Goal: Task Accomplishment & Management: Manage account settings

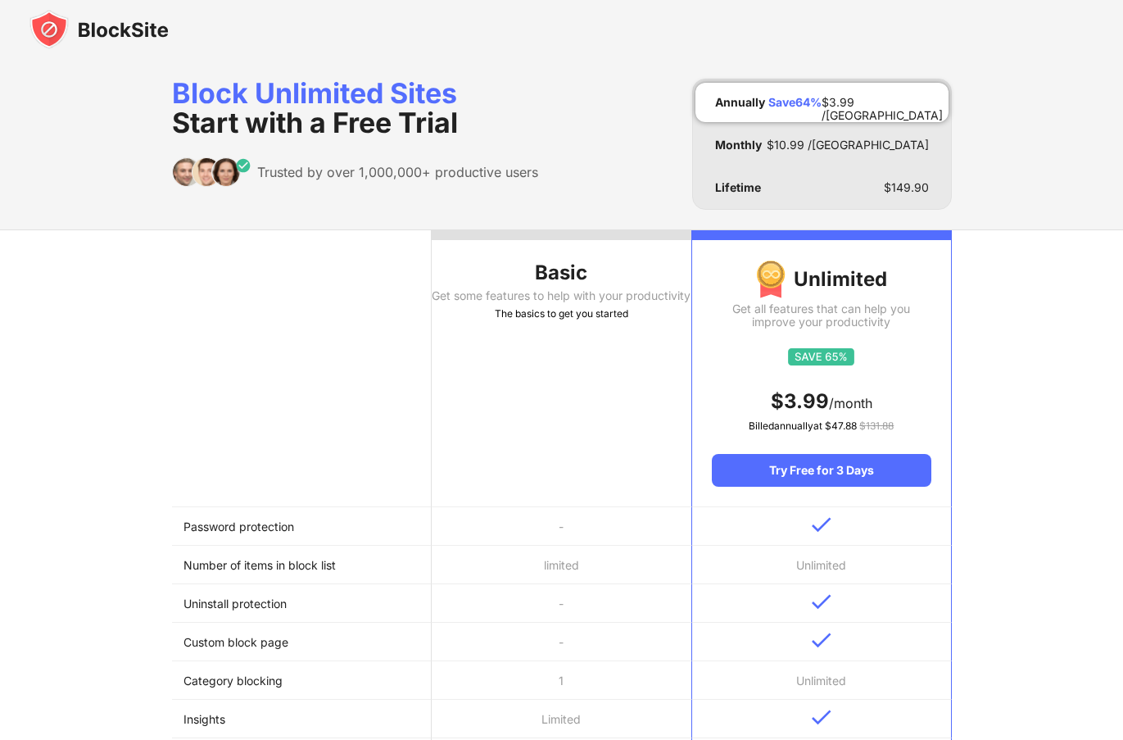
click at [63, 18] on img at bounding box center [98, 29] width 139 height 39
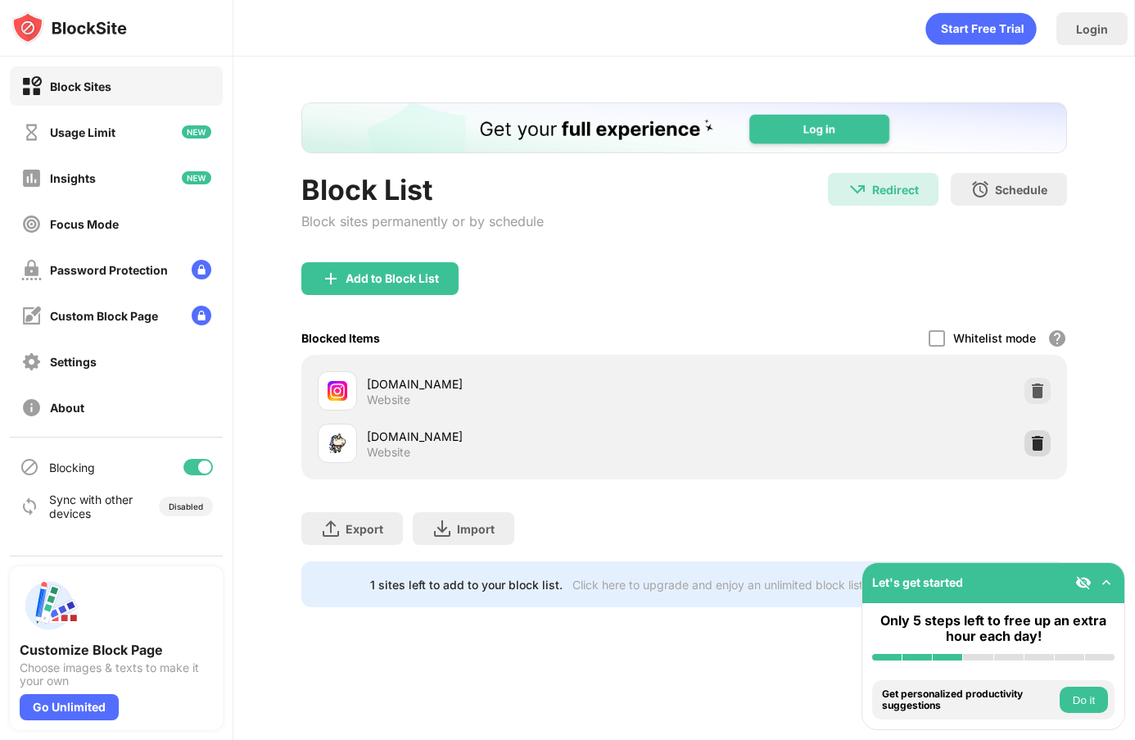
click at [1030, 446] on img at bounding box center [1038, 443] width 16 height 16
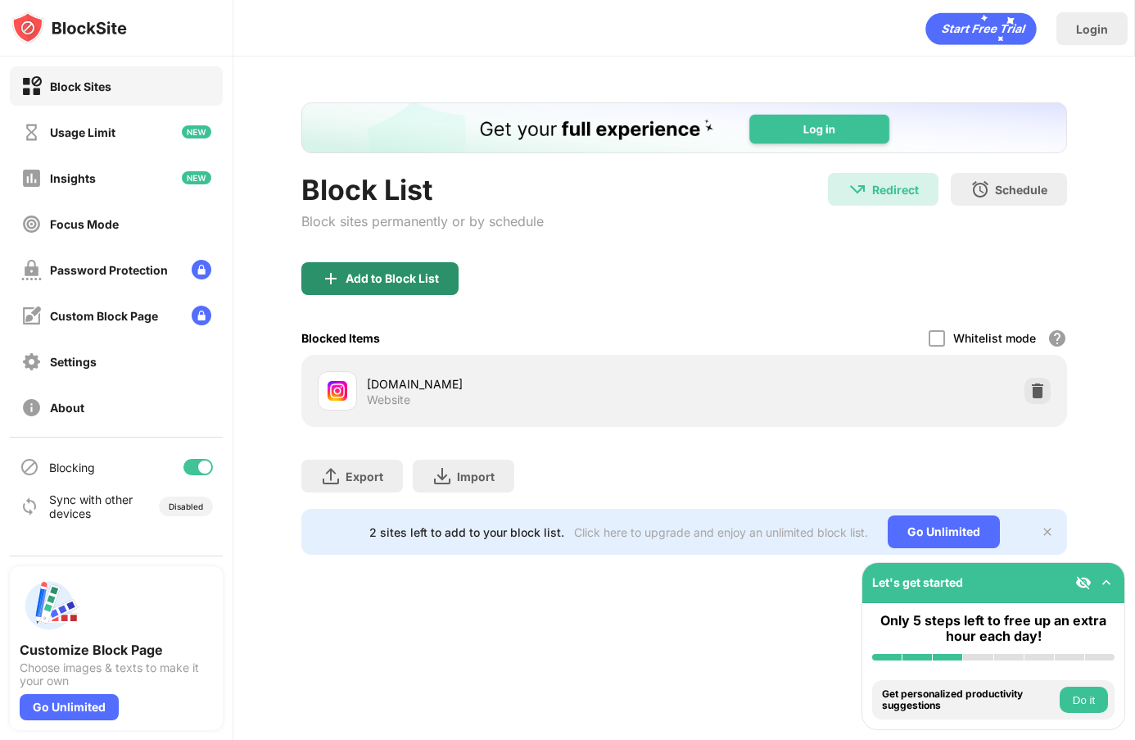
click at [426, 267] on div "Add to Block List" at bounding box center [379, 278] width 157 height 33
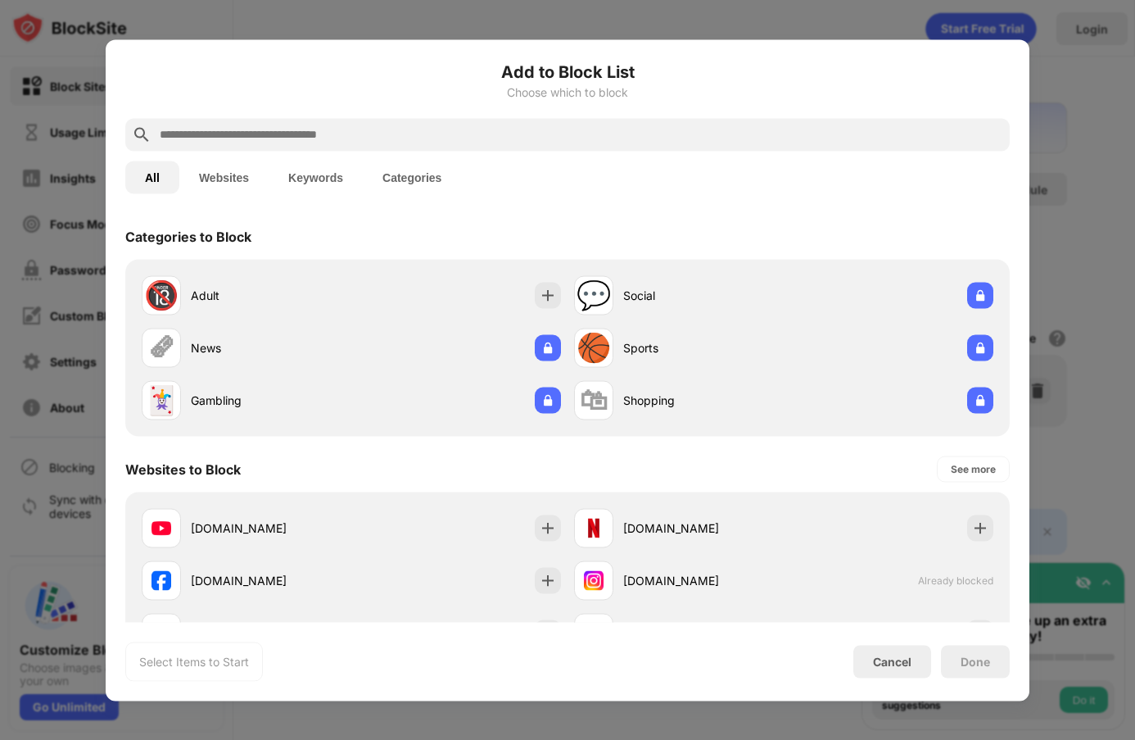
click at [422, 128] on input "text" at bounding box center [580, 135] width 845 height 20
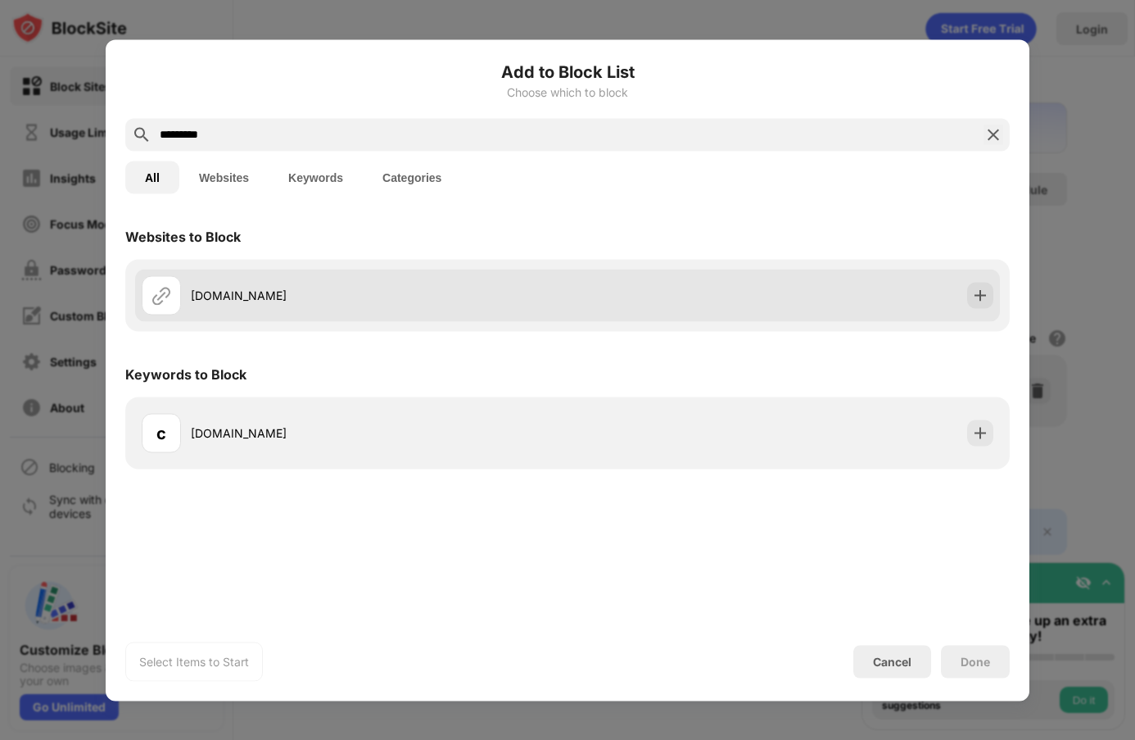
type input "*********"
click at [279, 294] on div "[DOMAIN_NAME]" at bounding box center [379, 295] width 377 height 17
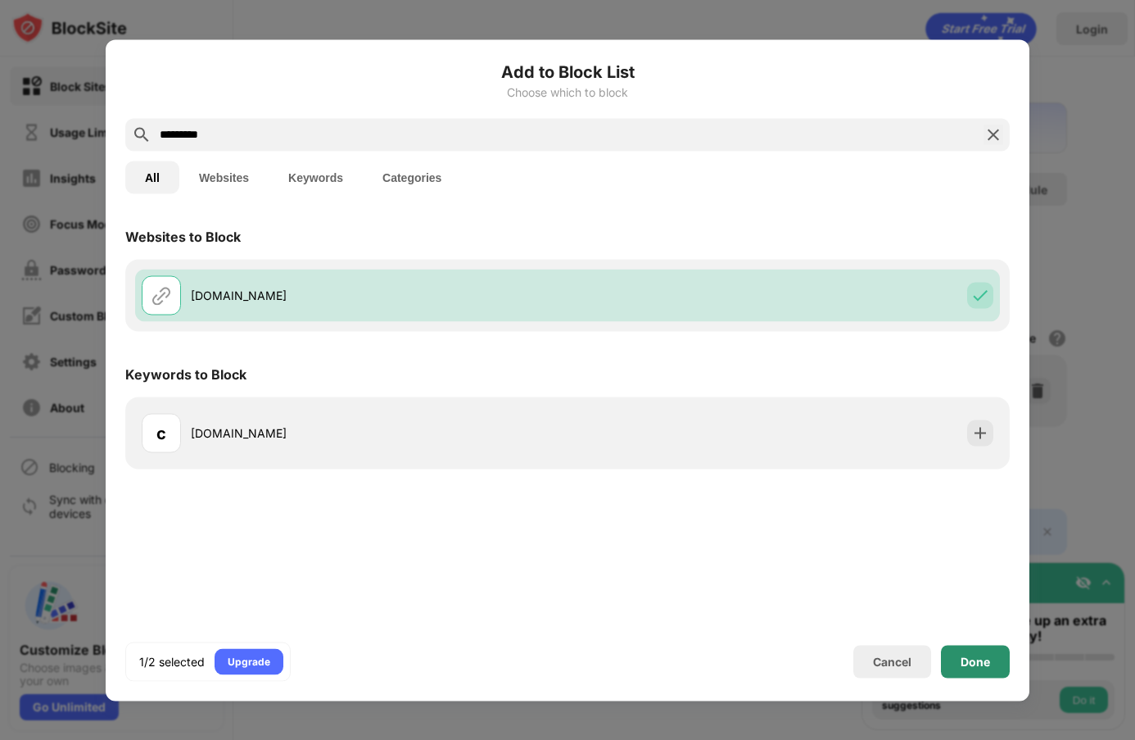
click at [990, 657] on div "Done" at bounding box center [975, 661] width 69 height 33
